Goal: Information Seeking & Learning: Learn about a topic

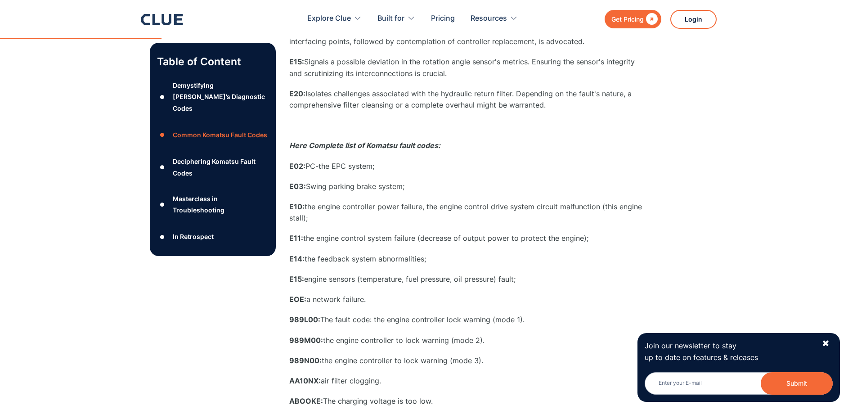
scroll to position [542, 0]
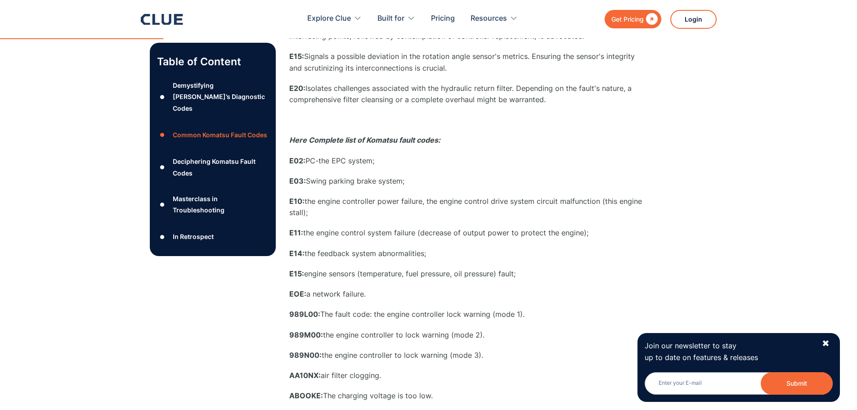
click at [322, 158] on p "E02: PC-the EPC system;" at bounding box center [469, 160] width 360 height 11
click at [210, 100] on div "Demystifying [PERSON_NAME]’s Diagnostic Codes" at bounding box center [220, 97] width 95 height 34
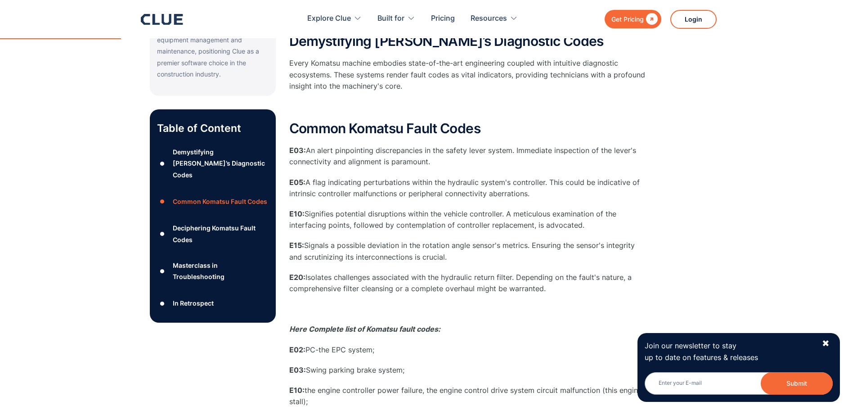
scroll to position [375, 0]
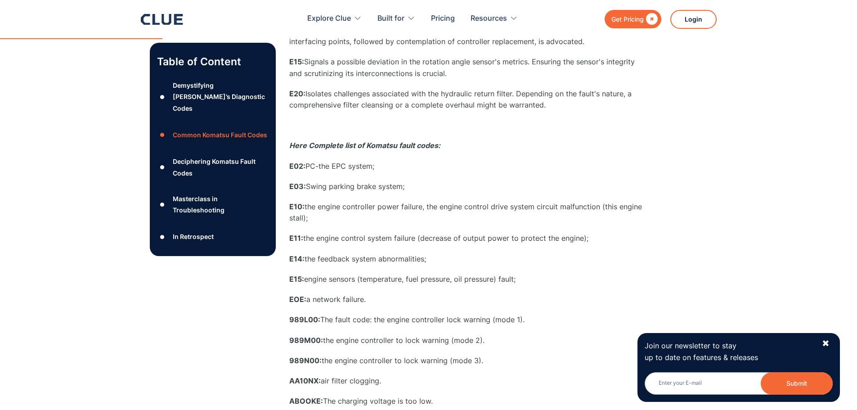
scroll to position [542, 0]
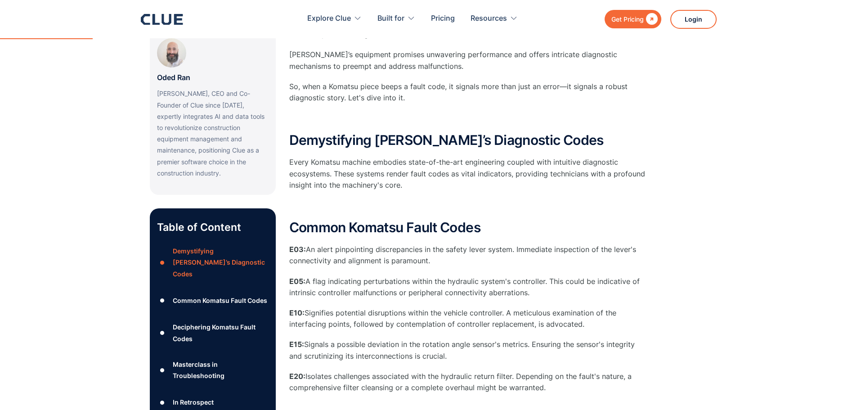
scroll to position [270, 0]
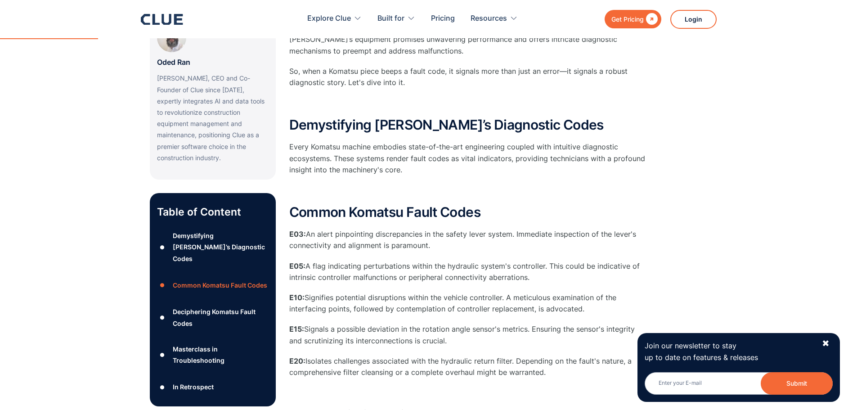
drag, startPoint x: 309, startPoint y: 233, endPoint x: 460, endPoint y: 241, distance: 151.3
click at [460, 241] on p "E03: An alert pinpointing discrepancies in the safety lever system. Immediate i…" at bounding box center [469, 239] width 360 height 22
